Goal: Task Accomplishment & Management: Manage account settings

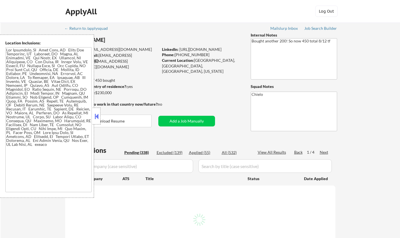
select select ""pending""
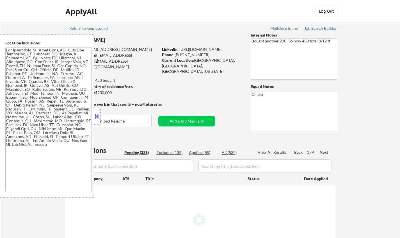
select select ""pending""
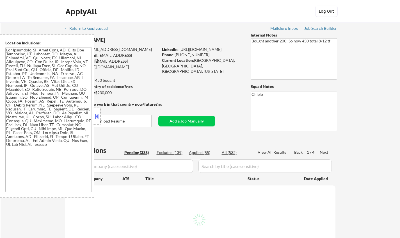
select select ""pending""
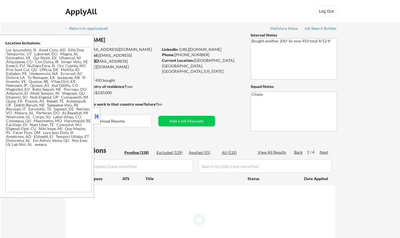
select select ""pending""
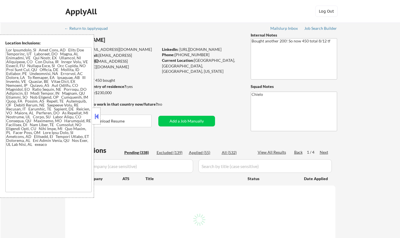
select select ""pending""
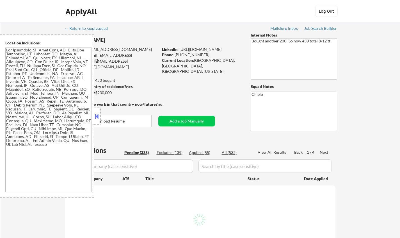
select select ""pending""
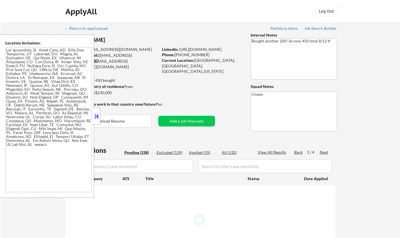
select select ""pending""
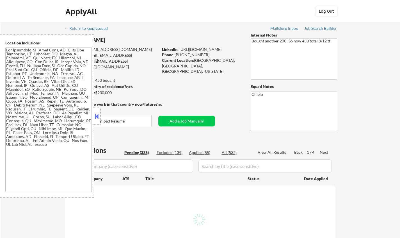
select select ""pending""
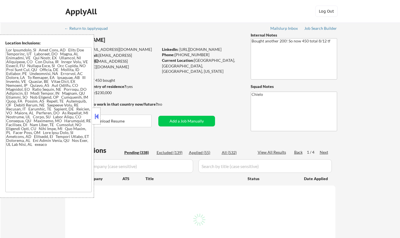
select select ""pending""
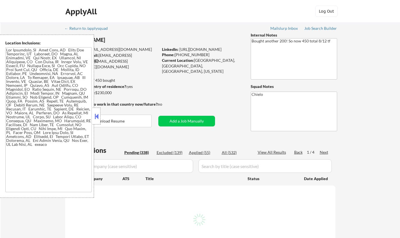
select select ""pending""
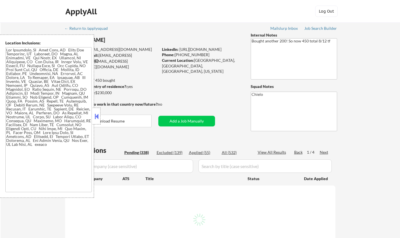
select select ""pending""
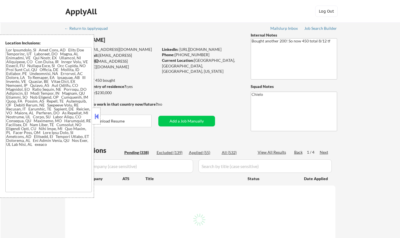
select select ""pending""
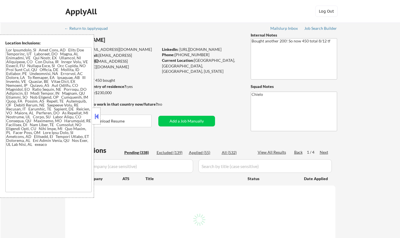
select select ""pending""
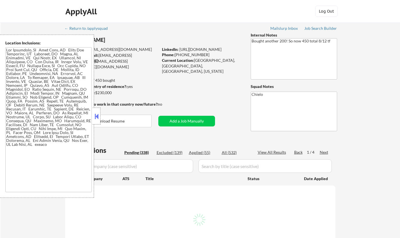
select select ""pending""
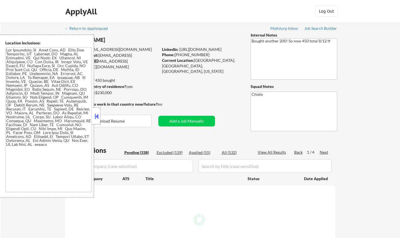
select select ""pending""
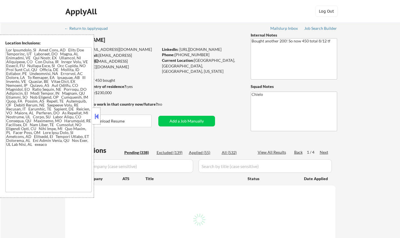
select select ""pending""
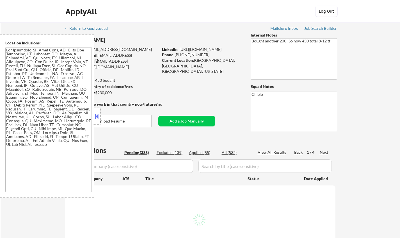
select select ""pending""
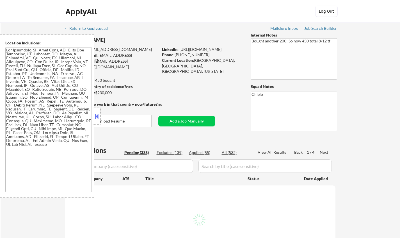
select select ""pending""
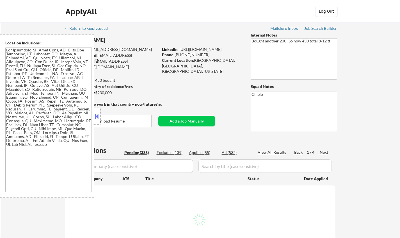
select select ""pending""
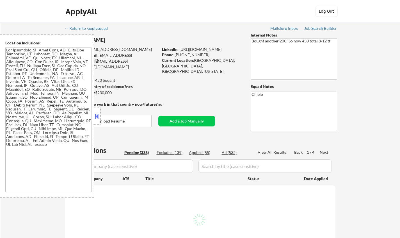
select select ""pending""
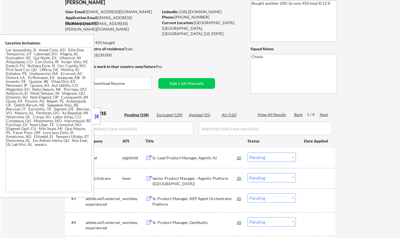
scroll to position [84, 0]
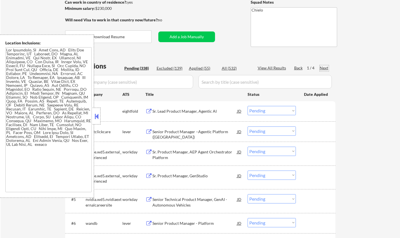
click at [325, 67] on div "Next" at bounding box center [324, 68] width 9 height 6
click at [96, 117] on button at bounding box center [96, 116] width 6 height 8
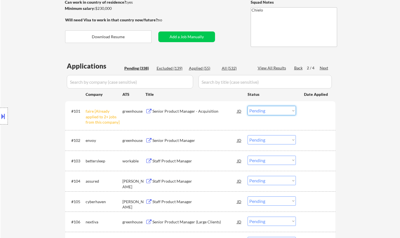
click at [274, 110] on select "Choose an option... Pending Applied Excluded (Questions) Excluded (Expired) Exc…" at bounding box center [272, 110] width 48 height 9
click at [248, 106] on select "Choose an option... Pending Applied Excluded (Questions) Excluded (Expired) Exc…" at bounding box center [272, 110] width 48 height 9
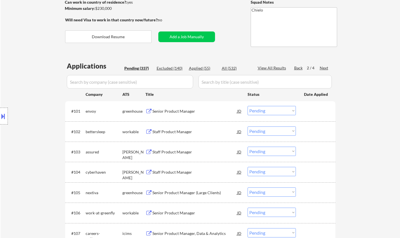
click at [176, 109] on div "Senior Product Manager" at bounding box center [194, 111] width 85 height 6
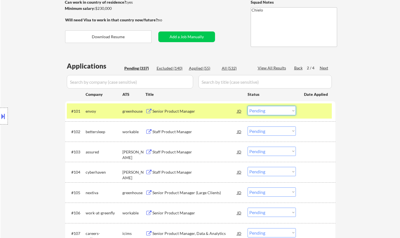
click at [279, 111] on select "Choose an option... Pending Applied Excluded (Questions) Excluded (Expired) Exc…" at bounding box center [272, 110] width 48 height 9
click at [248, 106] on select "Choose an option... Pending Applied Excluded (Questions) Excluded (Expired) Exc…" at bounding box center [272, 110] width 48 height 9
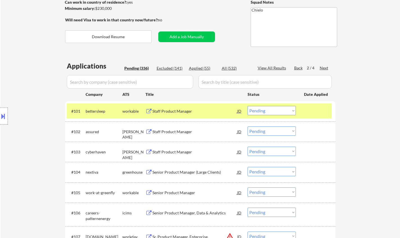
click at [172, 114] on div "Staff Product Manager" at bounding box center [194, 111] width 85 height 6
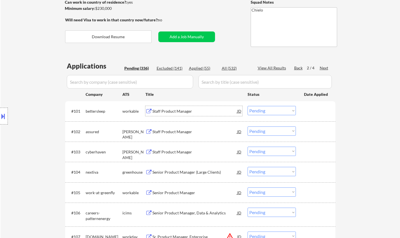
drag, startPoint x: 264, startPoint y: 109, endPoint x: 268, endPoint y: 113, distance: 6.2
click at [264, 109] on select "Choose an option... Pending Applied Excluded (Questions) Excluded (Expired) Exc…" at bounding box center [272, 110] width 48 height 9
click at [248, 106] on select "Choose an option... Pending Applied Excluded (Questions) Excluded (Expired) Exc…" at bounding box center [272, 110] width 48 height 9
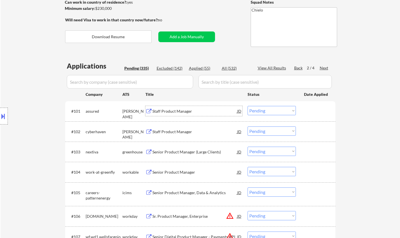
click at [170, 108] on div "Staff Product Manager" at bounding box center [194, 111] width 85 height 10
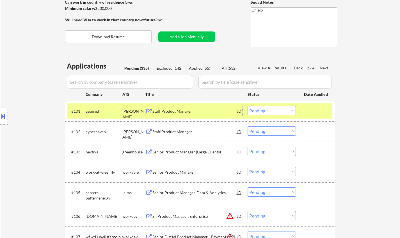
click at [265, 110] on select "Choose an option... Pending Applied Excluded (Questions) Excluded (Expired) Exc…" at bounding box center [272, 110] width 48 height 9
click at [248, 106] on select "Choose an option... Pending Applied Excluded (Questions) Excluded (Expired) Exc…" at bounding box center [272, 110] width 48 height 9
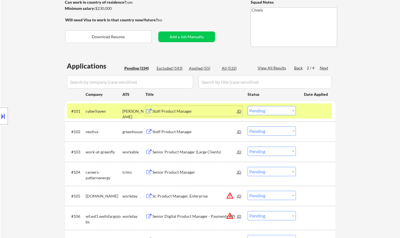
click at [172, 110] on div "Staff Product Manager" at bounding box center [194, 111] width 85 height 6
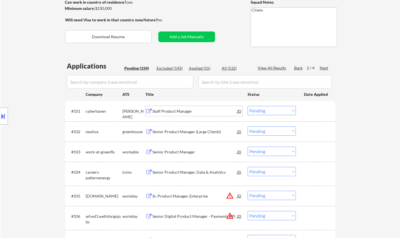
click at [274, 113] on select "Choose an option... Pending Applied Excluded (Questions) Excluded (Expired) Exc…" at bounding box center [272, 110] width 48 height 9
click at [248, 106] on select "Choose an option... Pending Applied Excluded (Questions) Excluded (Expired) Exc…" at bounding box center [272, 110] width 48 height 9
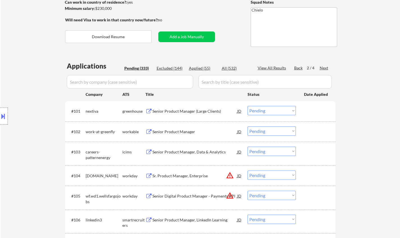
scroll to position [140, 0]
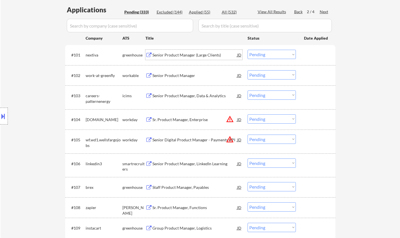
click at [183, 56] on div "Senior Product Manager (Large Clients)" at bounding box center [194, 55] width 85 height 6
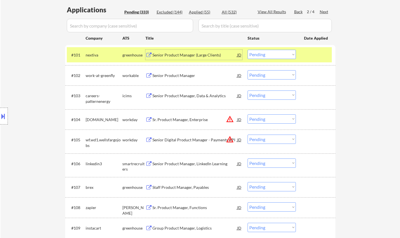
click at [268, 52] on select "Choose an option... Pending Applied Excluded (Questions) Excluded (Expired) Exc…" at bounding box center [272, 54] width 48 height 9
click at [248, 50] on select "Choose an option... Pending Applied Excluded (Questions) Excluded (Expired) Exc…" at bounding box center [272, 54] width 48 height 9
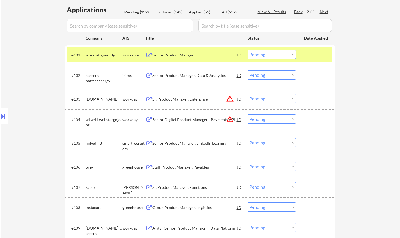
click at [175, 56] on div "Senior Product Manager" at bounding box center [194, 55] width 85 height 6
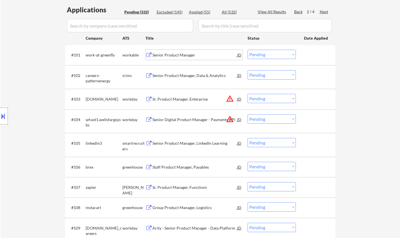
click at [265, 54] on select "Choose an option... Pending Applied Excluded (Questions) Excluded (Expired) Exc…" at bounding box center [272, 54] width 48 height 9
click at [248, 50] on select "Choose an option... Pending Applied Excluded (Questions) Excluded (Expired) Exc…" at bounding box center [272, 54] width 48 height 9
select select ""pending""
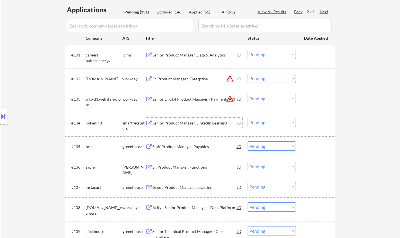
click at [193, 125] on div "Senior Product Manager, LinkedIn Learning" at bounding box center [194, 123] width 85 height 6
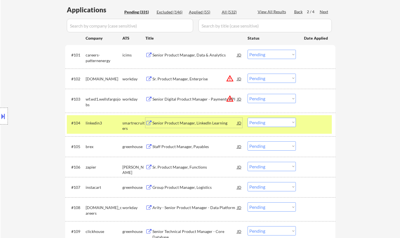
click at [271, 120] on select "Choose an option... Pending Applied Excluded (Questions) Excluded (Expired) Exc…" at bounding box center [272, 122] width 48 height 9
click at [248, 118] on select "Choose an option... Pending Applied Excluded (Questions) Excluded (Expired) Exc…" at bounding box center [272, 122] width 48 height 9
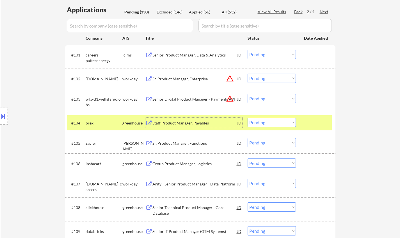
click at [181, 121] on div "Staff Product Manager, Payables" at bounding box center [194, 123] width 85 height 6
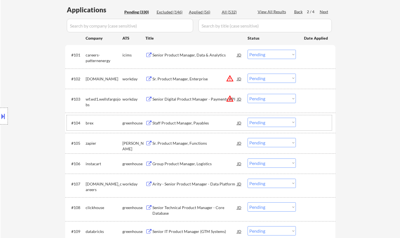
click at [274, 127] on div "#104 brex greenhouse Staff Product Manager, Payables JD warning_amber Choose an…" at bounding box center [199, 122] width 265 height 15
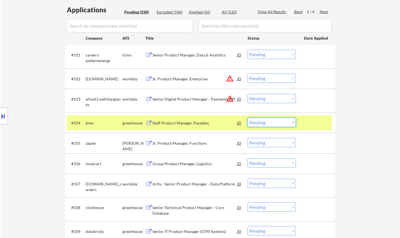
click at [273, 123] on select "Choose an option... Pending Applied Excluded (Questions) Excluded (Expired) Exc…" at bounding box center [272, 122] width 48 height 9
click at [248, 118] on select "Choose an option... Pending Applied Excluded (Questions) Excluded (Expired) Exc…" at bounding box center [272, 122] width 48 height 9
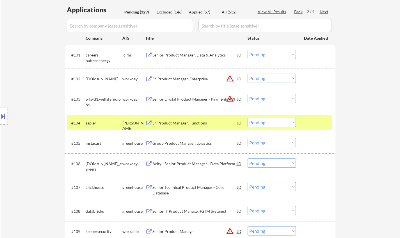
click at [188, 124] on div "Sr. Product Manager, Functions" at bounding box center [194, 123] width 85 height 6
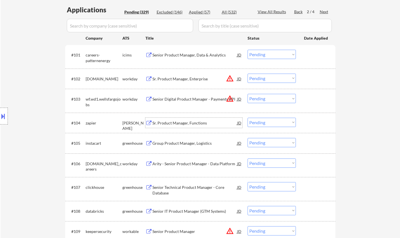
click at [266, 124] on select "Choose an option... Pending Applied Excluded (Questions) Excluded (Expired) Exc…" at bounding box center [272, 122] width 48 height 9
click at [248, 118] on select "Choose an option... Pending Applied Excluded (Questions) Excluded (Expired) Exc…" at bounding box center [272, 122] width 48 height 9
select select ""pending""
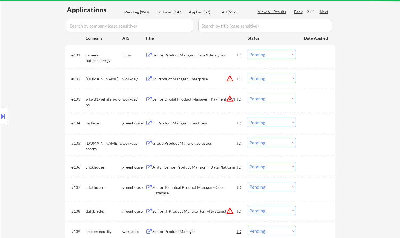
click at [238, 77] on div "JD" at bounding box center [240, 79] width 6 height 10
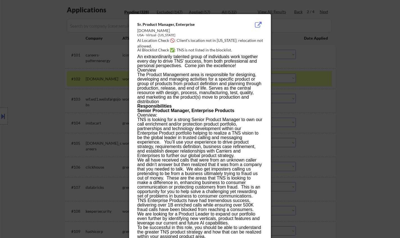
click at [332, 105] on div at bounding box center [200, 119] width 400 height 238
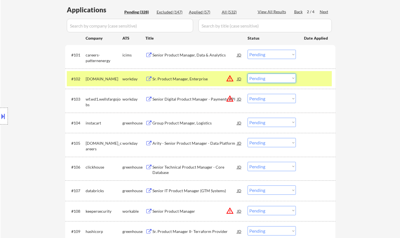
click at [277, 79] on select "Choose an option... Pending Applied Excluded (Questions) Excluded (Expired) Exc…" at bounding box center [272, 78] width 48 height 9
click at [248, 74] on select "Choose an option... Pending Applied Excluded (Questions) Excluded (Expired) Exc…" at bounding box center [272, 78] width 48 height 9
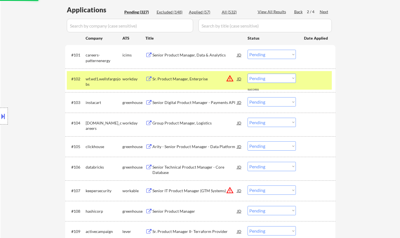
click at [238, 77] on div "JD" at bounding box center [240, 79] width 6 height 10
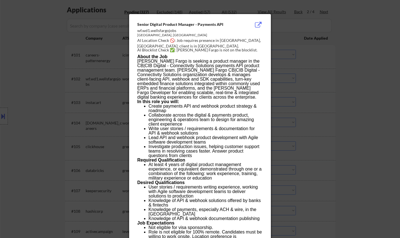
click at [357, 107] on div at bounding box center [200, 119] width 400 height 238
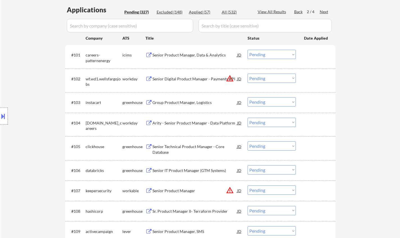
click at [270, 74] on select "Choose an option... Pending Applied Excluded (Questions) Excluded (Expired) Exc…" at bounding box center [272, 78] width 48 height 9
click at [248, 74] on select "Choose an option... Pending Applied Excluded (Questions) Excluded (Expired) Exc…" at bounding box center [272, 78] width 48 height 9
select select ""pending""
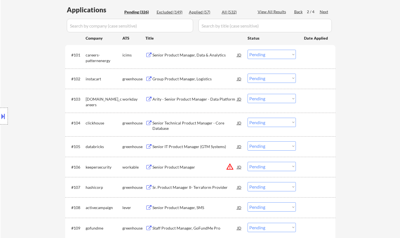
click at [168, 125] on div "Senior Technical Product Manager - Core Database" at bounding box center [194, 125] width 85 height 11
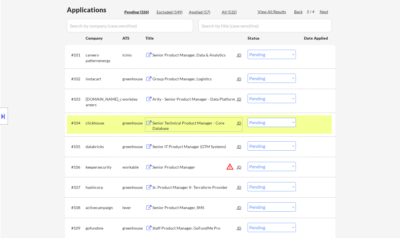
drag, startPoint x: 270, startPoint y: 122, endPoint x: 275, endPoint y: 124, distance: 5.3
click at [270, 122] on select "Choose an option... Pending Applied Excluded (Questions) Excluded (Expired) Exc…" at bounding box center [272, 122] width 48 height 9
click at [248, 118] on select "Choose an option... Pending Applied Excluded (Questions) Excluded (Expired) Exc…" at bounding box center [272, 122] width 48 height 9
select select ""pending""
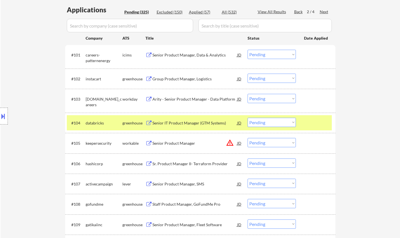
click at [239, 143] on div "JD" at bounding box center [240, 143] width 6 height 10
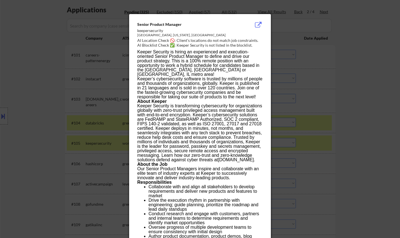
click at [340, 92] on div at bounding box center [200, 119] width 400 height 238
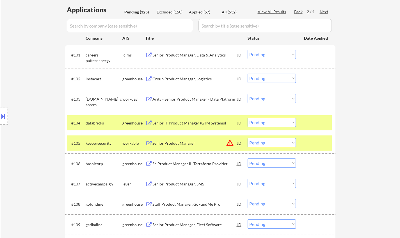
click at [267, 145] on select "Choose an option... Pending Applied Excluded (Questions) Excluded (Expired) Exc…" at bounding box center [272, 142] width 48 height 9
click at [248, 138] on select "Choose an option... Pending Applied Excluded (Questions) Excluded (Expired) Exc…" at bounding box center [272, 142] width 48 height 9
select select ""pending""
click at [164, 165] on div "Senior Product Manager, SMS" at bounding box center [194, 164] width 85 height 6
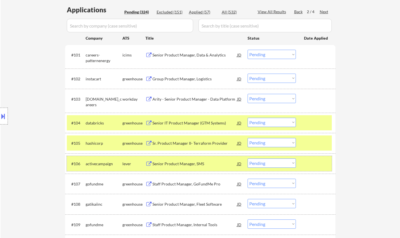
click at [275, 168] on div "#106 activecampaign lever Senior Product Manager, SMS JD warning_amber Choose a…" at bounding box center [199, 163] width 265 height 15
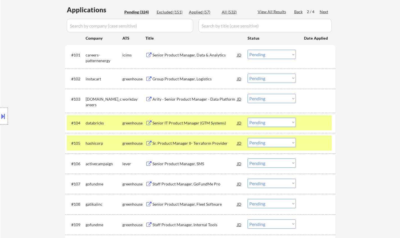
drag, startPoint x: 277, startPoint y: 163, endPoint x: 280, endPoint y: 166, distance: 4.4
click at [277, 163] on select "Choose an option... Pending Applied Excluded (Questions) Excluded (Expired) Exc…" at bounding box center [272, 162] width 48 height 9
click at [248, 158] on select "Choose an option... Pending Applied Excluded (Questions) Excluded (Expired) Exc…" at bounding box center [272, 162] width 48 height 9
select select ""pending""
click at [179, 142] on div "Sr. Product Manager II- Terraform Provider" at bounding box center [194, 143] width 85 height 6
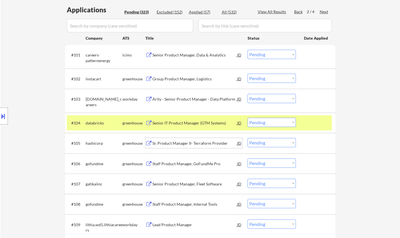
click at [272, 145] on select "Choose an option... Pending Applied Excluded (Questions) Excluded (Expired) Exc…" at bounding box center [272, 142] width 48 height 9
click at [248, 138] on select "Choose an option... Pending Applied Excluded (Questions) Excluded (Expired) Exc…" at bounding box center [272, 142] width 48 height 9
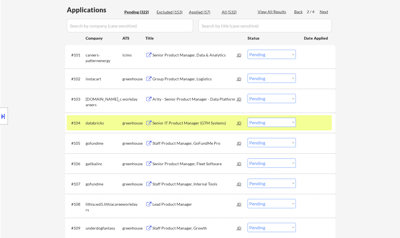
click at [189, 142] on div "Staff Product Manager, GoFundMe Pro" at bounding box center [194, 143] width 85 height 6
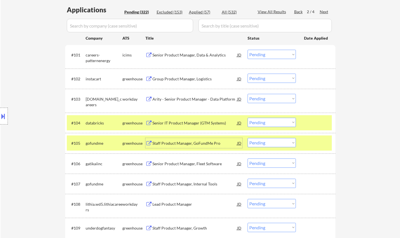
drag, startPoint x: 269, startPoint y: 144, endPoint x: 272, endPoint y: 146, distance: 4.0
click at [269, 144] on select "Choose an option... Pending Applied Excluded (Questions) Excluded (Expired) Exc…" at bounding box center [272, 142] width 48 height 9
click at [248, 138] on select "Choose an option... Pending Applied Excluded (Questions) Excluded (Expired) Exc…" at bounding box center [272, 142] width 48 height 9
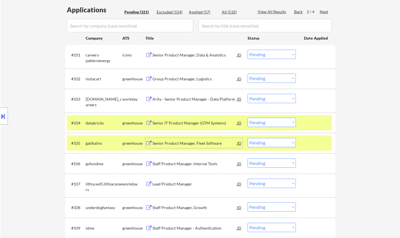
click at [191, 147] on div "Senior Product Manager, Fleet Software" at bounding box center [194, 143] width 85 height 10
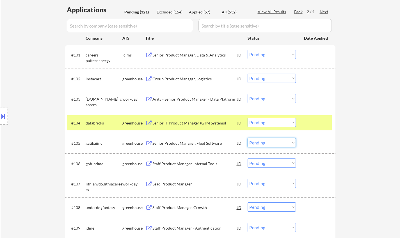
click at [273, 145] on select "Choose an option... Pending Applied Excluded (Questions) Excluded (Expired) Exc…" at bounding box center [272, 142] width 48 height 9
click at [248, 138] on select "Choose an option... Pending Applied Excluded (Questions) Excluded (Expired) Exc…" at bounding box center [272, 142] width 48 height 9
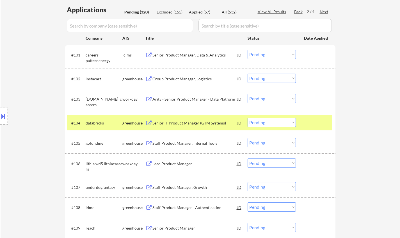
click at [179, 143] on div "Staff Product Manager, Internal Tools" at bounding box center [194, 143] width 85 height 6
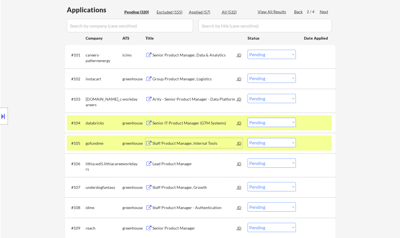
click at [284, 140] on select "Choose an option... Pending Applied Excluded (Questions) Excluded (Expired) Exc…" at bounding box center [272, 142] width 48 height 9
click at [248, 138] on select "Choose an option... Pending Applied Excluded (Questions) Excluded (Expired) Exc…" at bounding box center [272, 142] width 48 height 9
select select ""pending""
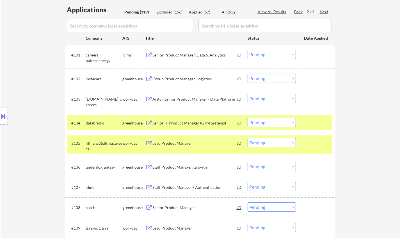
scroll to position [197, 0]
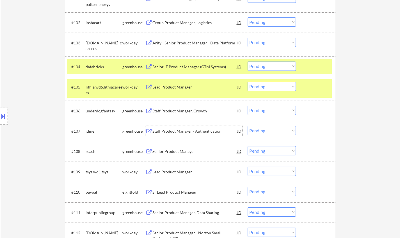
click at [187, 129] on div "Staff Product Manager - Authentication" at bounding box center [194, 131] width 85 height 6
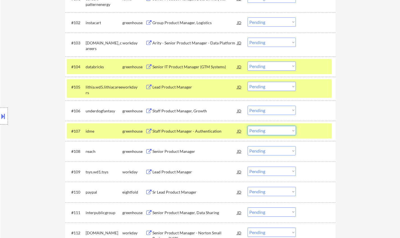
click at [269, 131] on select "Choose an option... Pending Applied Excluded (Questions) Excluded (Expired) Exc…" at bounding box center [272, 130] width 48 height 9
click at [248, 126] on select "Choose an option... Pending Applied Excluded (Questions) Excluded (Expired) Exc…" at bounding box center [272, 130] width 48 height 9
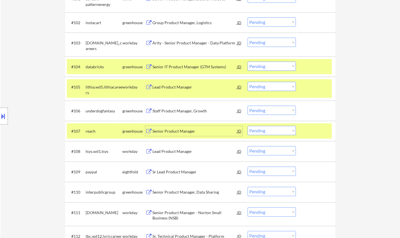
click at [174, 130] on div "Senior Product Manager" at bounding box center [194, 131] width 85 height 6
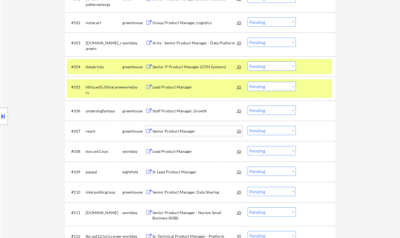
click at [274, 134] on select "Choose an option... Pending Applied Excluded (Questions) Excluded (Expired) Exc…" at bounding box center [272, 130] width 48 height 9
click at [248, 126] on select "Choose an option... Pending Applied Excluded (Questions) Excluded (Expired) Exc…" at bounding box center [272, 130] width 48 height 9
select select ""pending""
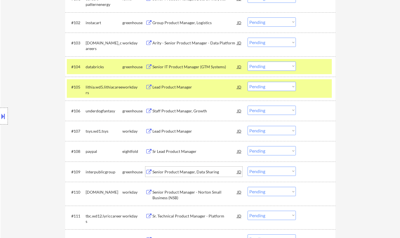
click at [193, 170] on div "Senior Product Manager, Data Sharing" at bounding box center [194, 172] width 85 height 6
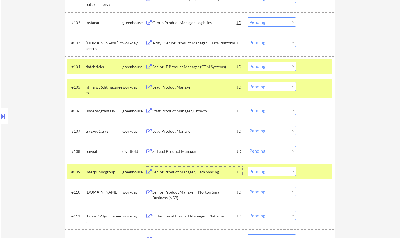
click at [263, 172] on select "Choose an option... Pending Applied Excluded (Questions) Excluded (Expired) Exc…" at bounding box center [272, 170] width 48 height 9
click at [248, 166] on select "Choose an option... Pending Applied Excluded (Questions) Excluded (Expired) Exc…" at bounding box center [272, 170] width 48 height 9
select select ""pending""
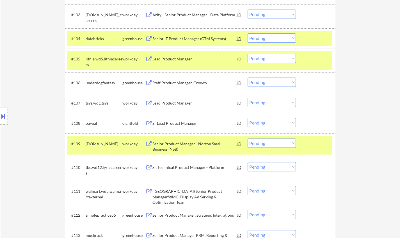
scroll to position [365, 0]
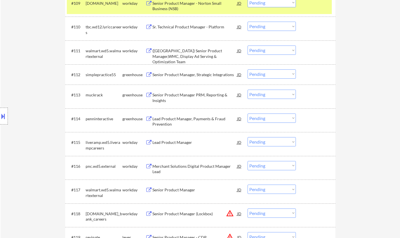
click at [190, 115] on div "Lead Product Manager, Payments & Fraud Prevention" at bounding box center [194, 119] width 85 height 13
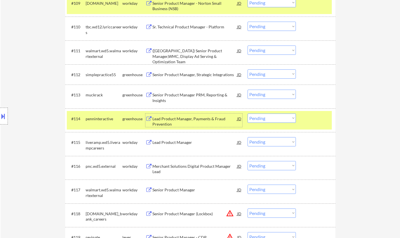
drag, startPoint x: 271, startPoint y: 116, endPoint x: 273, endPoint y: 121, distance: 5.6
click at [271, 117] on select "Choose an option... Pending Applied Excluded (Questions) Excluded (Expired) Exc…" at bounding box center [272, 117] width 48 height 9
click at [248, 113] on select "Choose an option... Pending Applied Excluded (Questions) Excluded (Expired) Exc…" at bounding box center [272, 117] width 48 height 9
select select ""pending""
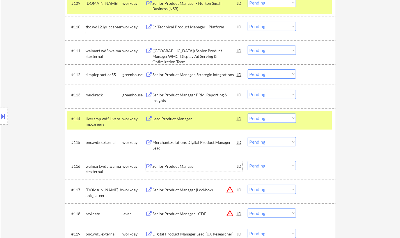
click at [171, 165] on div "Senior Product Manager" at bounding box center [194, 166] width 85 height 6
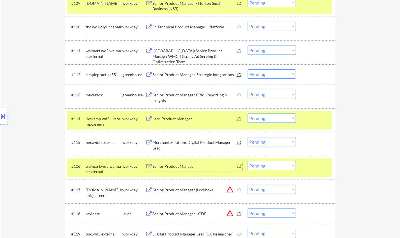
click at [269, 165] on select "Choose an option... Pending Applied Excluded (Questions) Excluded (Expired) Exc…" at bounding box center [272, 165] width 48 height 9
click at [248, 161] on select "Choose an option... Pending Applied Excluded (Questions) Excluded (Expired) Exc…" at bounding box center [272, 165] width 48 height 9
select select ""pending""
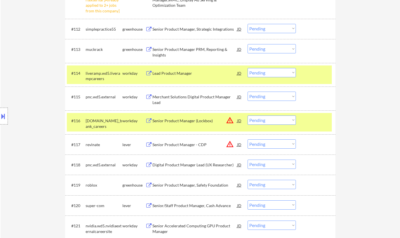
scroll to position [449, 0]
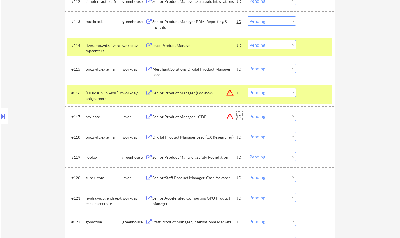
click at [238, 117] on div "JD" at bounding box center [240, 116] width 6 height 10
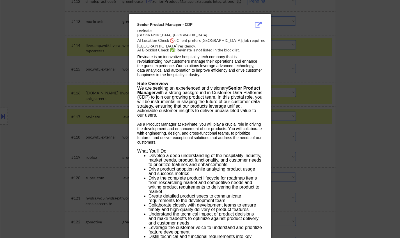
click at [319, 131] on div at bounding box center [200, 119] width 400 height 238
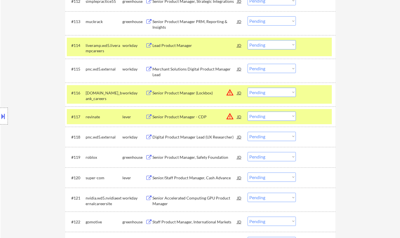
click at [274, 116] on select "Choose an option... Pending Applied Excluded (Questions) Excluded (Expired) Exc…" at bounding box center [272, 115] width 48 height 9
click at [248, 111] on select "Choose an option... Pending Applied Excluded (Questions) Excluded (Expired) Exc…" at bounding box center [272, 115] width 48 height 9
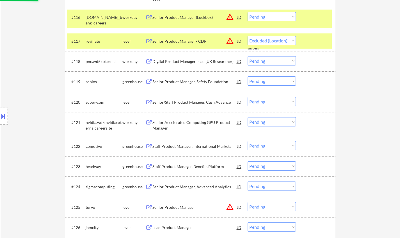
scroll to position [533, 0]
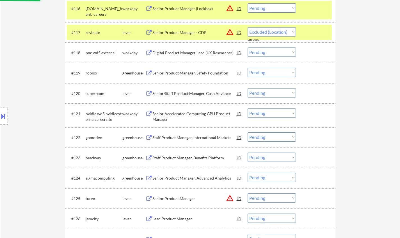
select select ""pending""
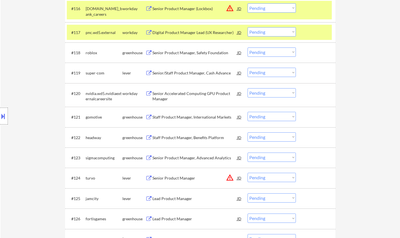
click at [191, 51] on div "Senior Product Manager, Safety Foundation" at bounding box center [194, 53] width 85 height 6
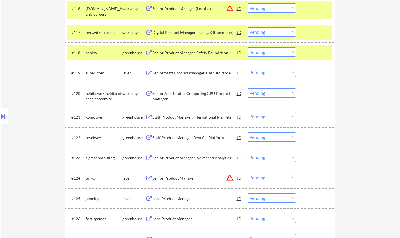
select select ""pending""
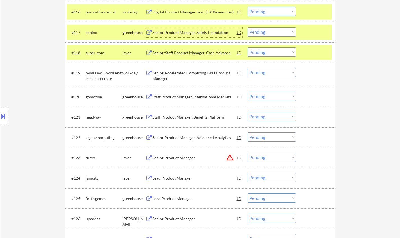
drag, startPoint x: 206, startPoint y: 33, endPoint x: 197, endPoint y: 25, distance: 11.5
click at [205, 33] on div "Senior Product Manager, Safety Foundation" at bounding box center [194, 33] width 85 height 6
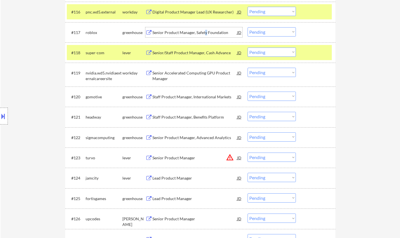
click at [268, 29] on select "Choose an option... Pending Applied Excluded (Questions) Excluded (Expired) Exc…" at bounding box center [272, 31] width 48 height 9
click at [248, 27] on select "Choose an option... Pending Applied Excluded (Questions) Excluded (Expired) Exc…" at bounding box center [272, 31] width 48 height 9
select select ""pending""
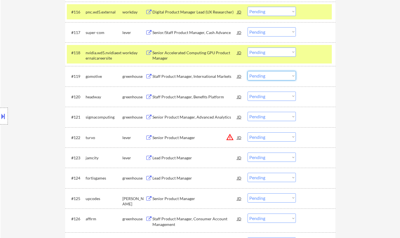
drag, startPoint x: 280, startPoint y: 74, endPoint x: 281, endPoint y: 79, distance: 4.2
click at [280, 74] on select "Choose an option... Pending Applied Excluded (Questions) Excluded (Expired) Exc…" at bounding box center [272, 75] width 48 height 9
click at [248, 71] on select "Choose an option... Pending Applied Excluded (Questions) Excluded (Expired) Exc…" at bounding box center [272, 75] width 48 height 9
select select ""pending""
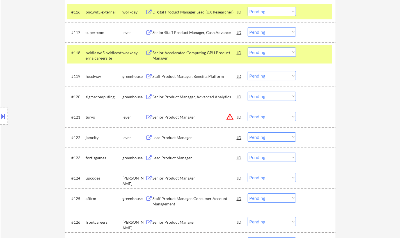
click at [178, 136] on div "Lead Product Manager" at bounding box center [194, 138] width 85 height 6
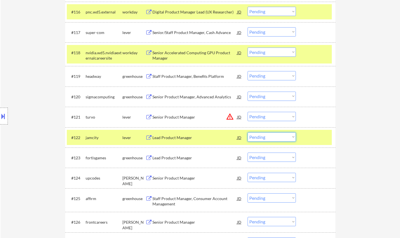
click at [281, 140] on select "Choose an option... Pending Applied Excluded (Questions) Excluded (Expired) Exc…" at bounding box center [272, 136] width 48 height 9
click at [248, 132] on select "Choose an option... Pending Applied Excluded (Questions) Excluded (Expired) Exc…" at bounding box center [272, 136] width 48 height 9
select select ""pending""
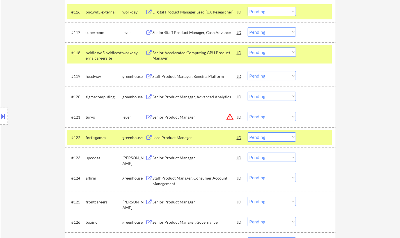
click at [241, 119] on div "JD" at bounding box center [240, 117] width 6 height 10
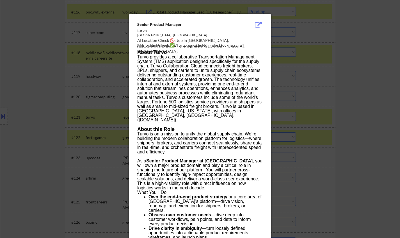
click at [395, 136] on div at bounding box center [200, 119] width 400 height 238
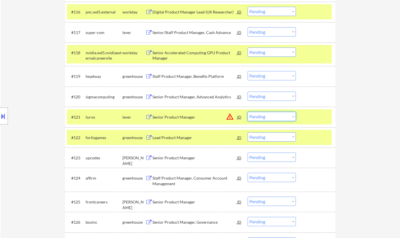
drag, startPoint x: 283, startPoint y: 114, endPoint x: 301, endPoint y: 133, distance: 26.2
click at [283, 114] on select "Choose an option... Pending Applied Excluded (Questions) Excluded (Expired) Exc…" at bounding box center [272, 116] width 48 height 9
click at [248, 112] on select "Choose an option... Pending Applied Excluded (Questions) Excluded (Expired) Exc…" at bounding box center [272, 116] width 48 height 9
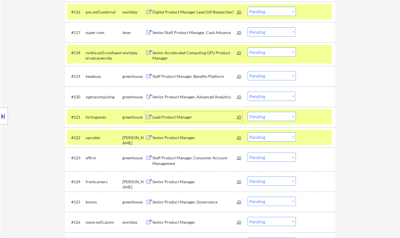
click at [181, 115] on div "Lead Product Manager" at bounding box center [194, 117] width 85 height 6
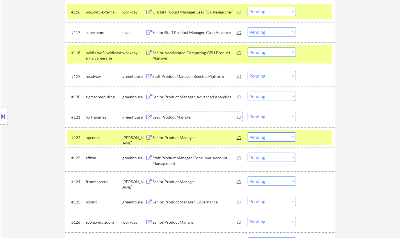
click at [282, 117] on select "Choose an option... Pending Applied Excluded (Questions) Excluded (Expired) Exc…" at bounding box center [272, 116] width 48 height 9
click at [248, 112] on select "Choose an option... Pending Applied Excluded (Questions) Excluded (Expired) Exc…" at bounding box center [272, 116] width 48 height 9
select select ""pending""
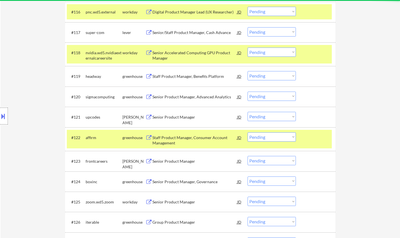
click at [171, 162] on div "Senior Product Manager" at bounding box center [194, 161] width 85 height 6
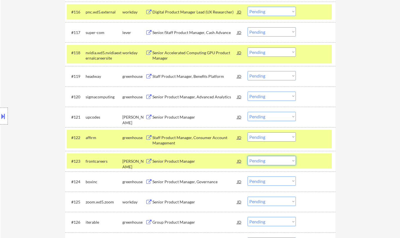
drag, startPoint x: 280, startPoint y: 160, endPoint x: 285, endPoint y: 165, distance: 6.6
click at [281, 161] on select "Choose an option... Pending Applied Excluded (Questions) Excluded (Expired) Exc…" at bounding box center [272, 160] width 48 height 9
click at [248, 156] on select "Choose an option... Pending Applied Excluded (Questions) Excluded (Expired) Exc…" at bounding box center [272, 160] width 48 height 9
select select ""pending""
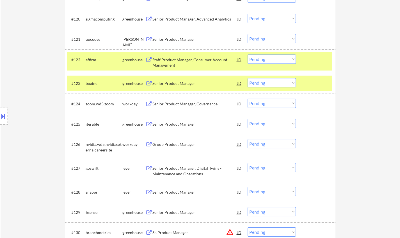
scroll to position [618, 0]
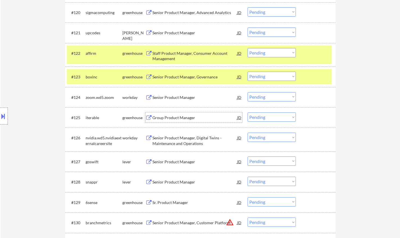
click at [181, 116] on div "Group Product Manager" at bounding box center [194, 118] width 85 height 6
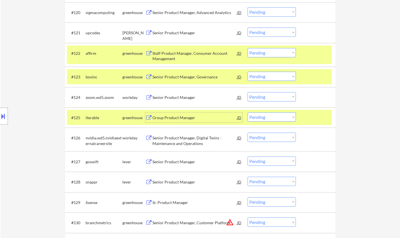
drag, startPoint x: 254, startPoint y: 117, endPoint x: 257, endPoint y: 119, distance: 3.6
click at [254, 117] on select "Choose an option... Pending Applied Excluded (Questions) Excluded (Expired) Exc…" at bounding box center [272, 116] width 48 height 9
click at [248, 112] on select "Choose an option... Pending Applied Excluded (Questions) Excluded (Expired) Exc…" at bounding box center [272, 116] width 48 height 9
select select ""pending""
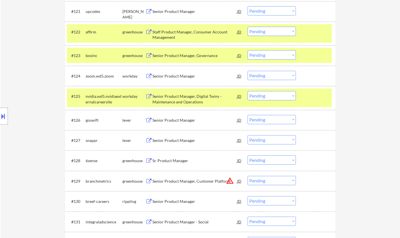
scroll to position [646, 0]
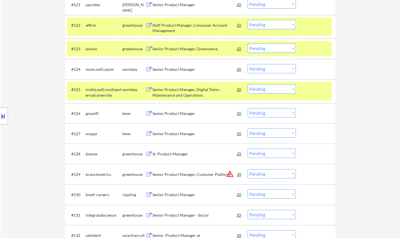
click at [181, 136] on div "Senior Product Manager" at bounding box center [194, 134] width 85 height 6
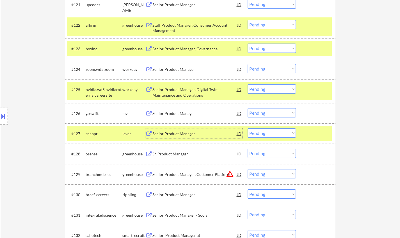
click at [274, 131] on select "Choose an option... Pending Applied Excluded (Questions) Excluded (Expired) Exc…" at bounding box center [272, 132] width 48 height 9
click at [248, 128] on select "Choose an option... Pending Applied Excluded (Questions) Excluded (Expired) Exc…" at bounding box center [272, 132] width 48 height 9
select select ""pending""
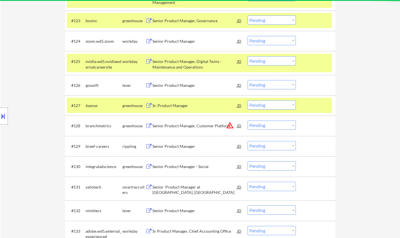
click at [239, 127] on div "JD" at bounding box center [240, 125] width 6 height 10
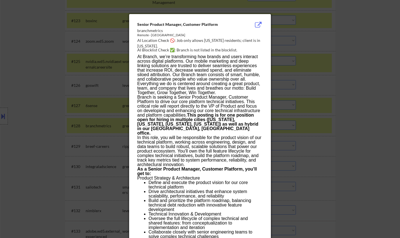
click at [353, 151] on div at bounding box center [200, 119] width 400 height 238
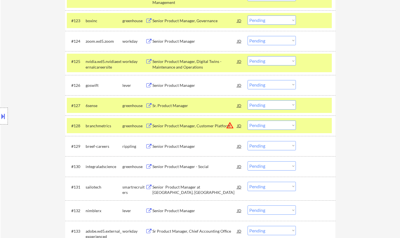
click at [275, 124] on select "Choose an option... Pending Applied Excluded (Questions) Excluded (Expired) Exc…" at bounding box center [272, 124] width 48 height 9
click at [248, 120] on select "Choose an option... Pending Applied Excluded (Questions) Excluded (Expired) Exc…" at bounding box center [272, 124] width 48 height 9
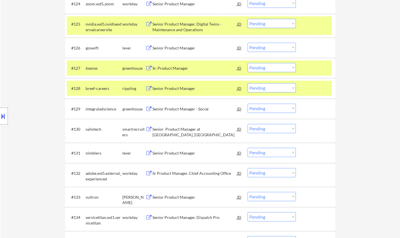
scroll to position [730, 0]
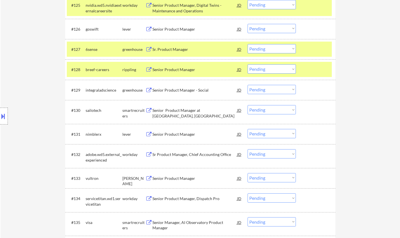
click at [177, 71] on div "Senior Product Manager" at bounding box center [194, 70] width 85 height 6
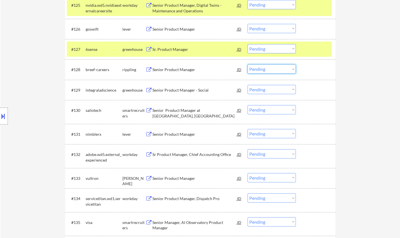
click at [276, 69] on select "Choose an option... Pending Applied Excluded (Questions) Excluded (Expired) Exc…" at bounding box center [272, 68] width 48 height 9
click at [248, 64] on select "Choose an option... Pending Applied Excluded (Questions) Excluded (Expired) Exc…" at bounding box center [272, 68] width 48 height 9
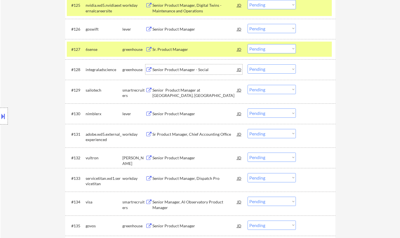
click at [176, 69] on div "Senior Product Manager - Social" at bounding box center [194, 70] width 85 height 6
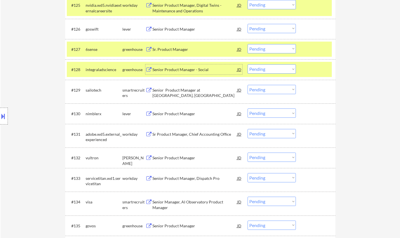
drag, startPoint x: 269, startPoint y: 69, endPoint x: 271, endPoint y: 72, distance: 3.4
click at [269, 69] on select "Choose an option... Pending Applied Excluded (Questions) Excluded (Expired) Exc…" at bounding box center [272, 68] width 48 height 9
click at [248, 64] on select "Choose an option... Pending Applied Excluded (Questions) Excluded (Expired) Exc…" at bounding box center [272, 68] width 48 height 9
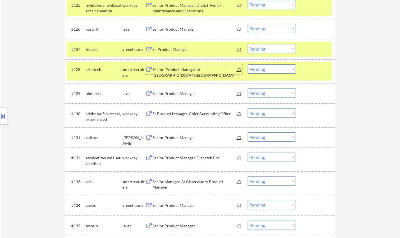
click at [195, 65] on div "Senior Product Manager at [GEOGRAPHIC_DATA], [GEOGRAPHIC_DATA]" at bounding box center [194, 69] width 85 height 10
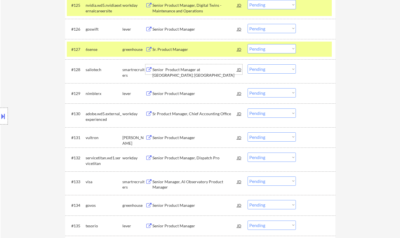
click at [270, 72] on select "Choose an option... Pending Applied Excluded (Questions) Excluded (Expired) Exc…" at bounding box center [272, 68] width 48 height 9
click at [248, 64] on select "Choose an option... Pending Applied Excluded (Questions) Excluded (Expired) Exc…" at bounding box center [272, 68] width 48 height 9
select select ""pending""
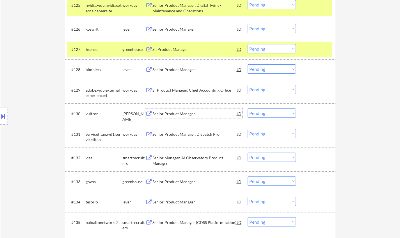
click at [177, 113] on div "Senior Product Manager" at bounding box center [194, 114] width 85 height 6
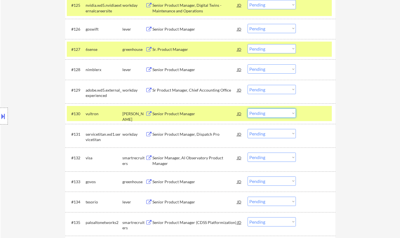
click at [275, 115] on select "Choose an option... Pending Applied Excluded (Questions) Excluded (Expired) Exc…" at bounding box center [272, 112] width 48 height 9
click at [248, 108] on select "Choose an option... Pending Applied Excluded (Questions) Excluded (Expired) Exc…" at bounding box center [272, 112] width 48 height 9
select select ""pending""
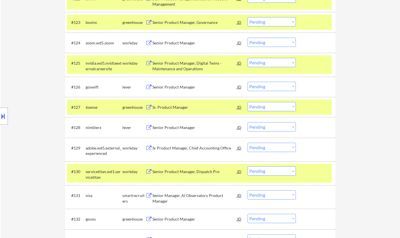
scroll to position [646, 0]
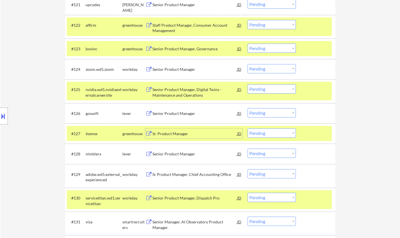
click at [180, 137] on div "Sr. Product Manager" at bounding box center [194, 133] width 85 height 10
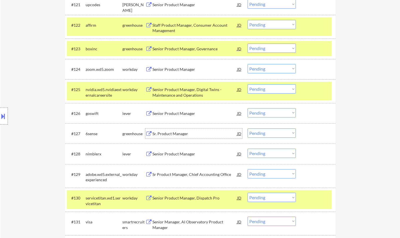
click at [260, 132] on select "Choose an option... Pending Applied Excluded (Questions) Excluded (Expired) Exc…" at bounding box center [272, 132] width 48 height 9
click at [248, 128] on select "Choose an option... Pending Applied Excluded (Questions) Excluded (Expired) Exc…" at bounding box center [272, 132] width 48 height 9
select select ""pending""
